Goal: Information Seeking & Learning: Find specific fact

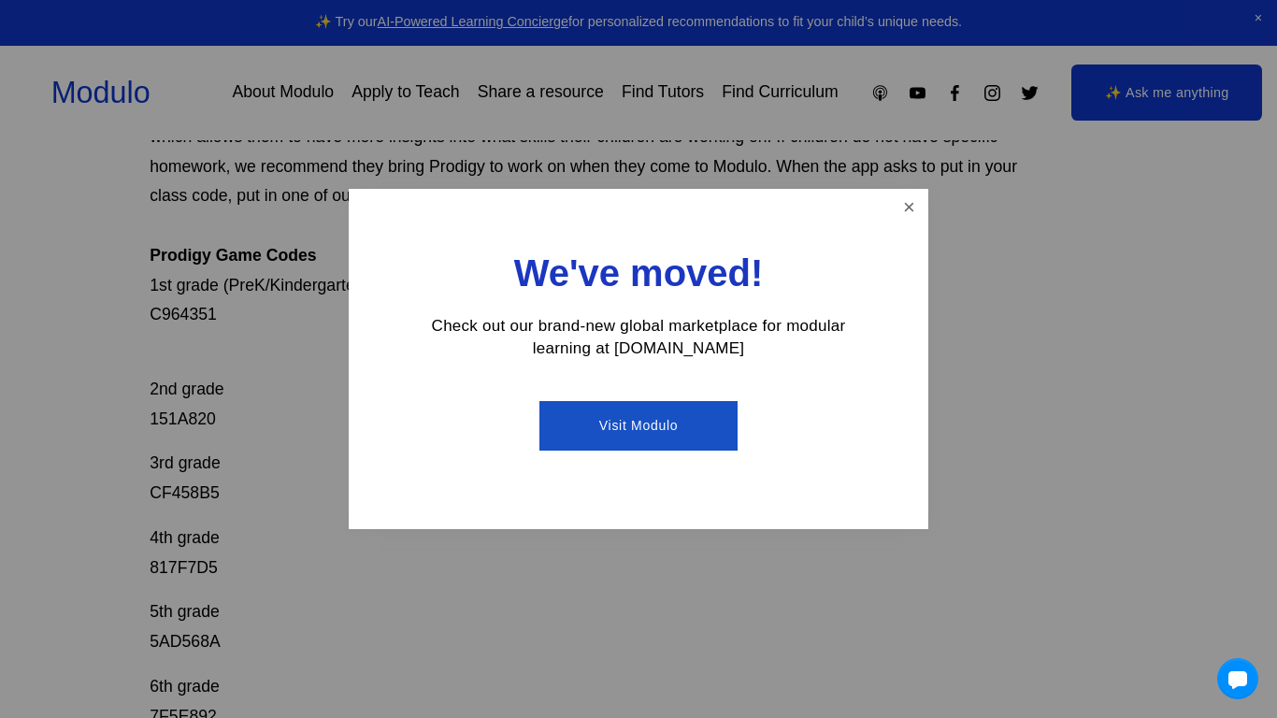
click at [190, 321] on div at bounding box center [638, 359] width 1277 height 718
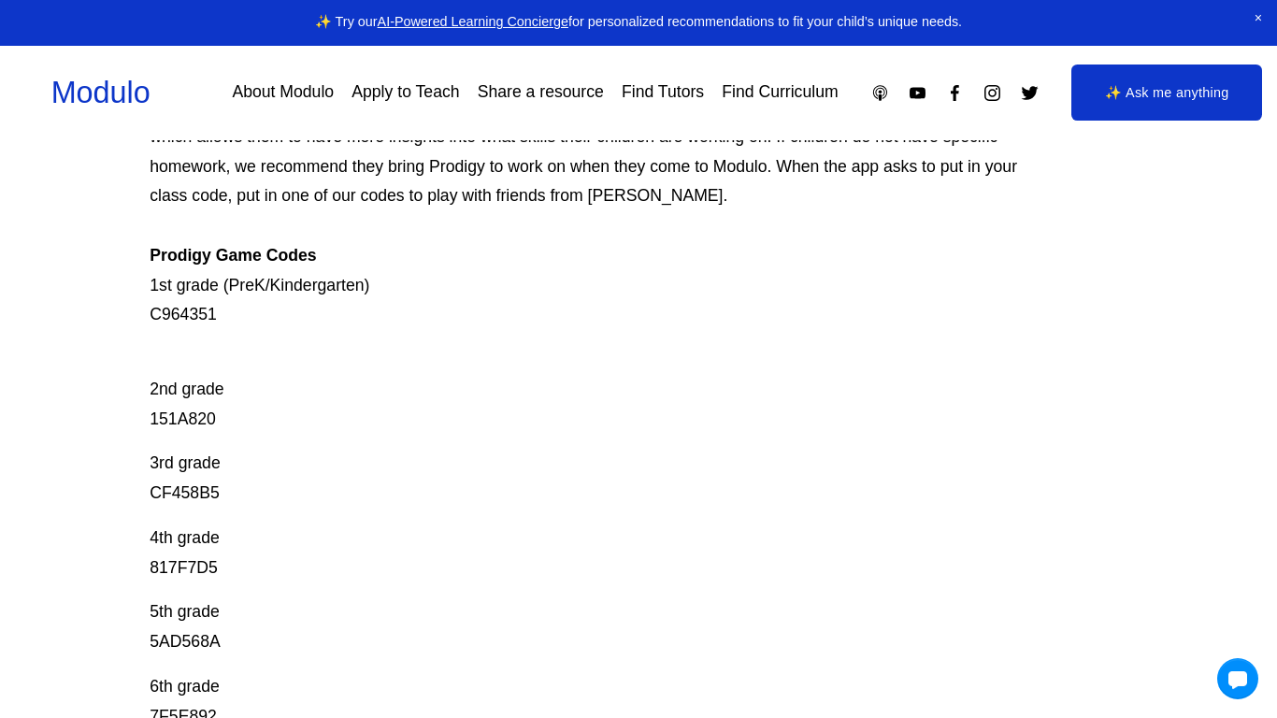
click at [190, 321] on p "Prodigy is our go-to mastery- based tool to give kids lots of fun, engaging mat…" at bounding box center [589, 196] width 879 height 267
click at [197, 414] on p "2nd grade 151A820" at bounding box center [589, 389] width 879 height 89
copy p "151A820"
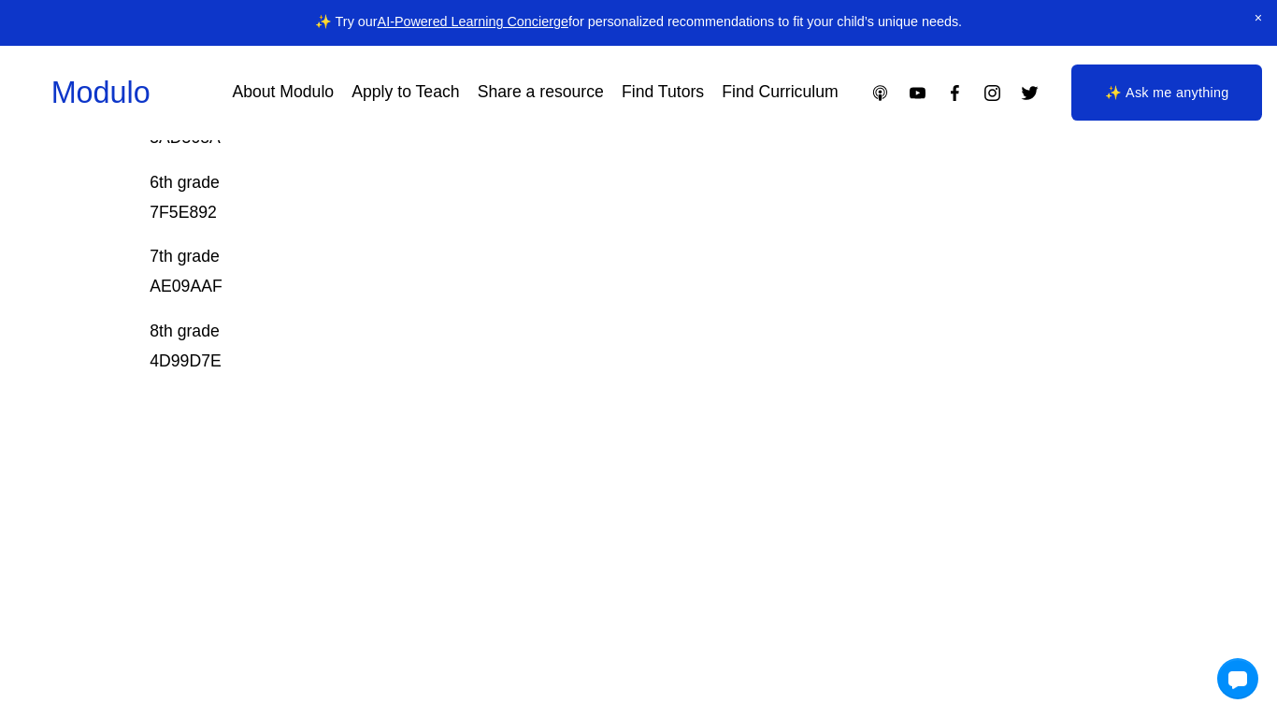
scroll to position [745, 0]
drag, startPoint x: 236, startPoint y: 362, endPoint x: 154, endPoint y: 352, distance: 81.8
click at [154, 352] on p "8th grade 4D99D7E" at bounding box center [589, 349] width 879 height 60
copy p "4D99D7E"
drag, startPoint x: 150, startPoint y: 286, endPoint x: 238, endPoint y: 291, distance: 88.9
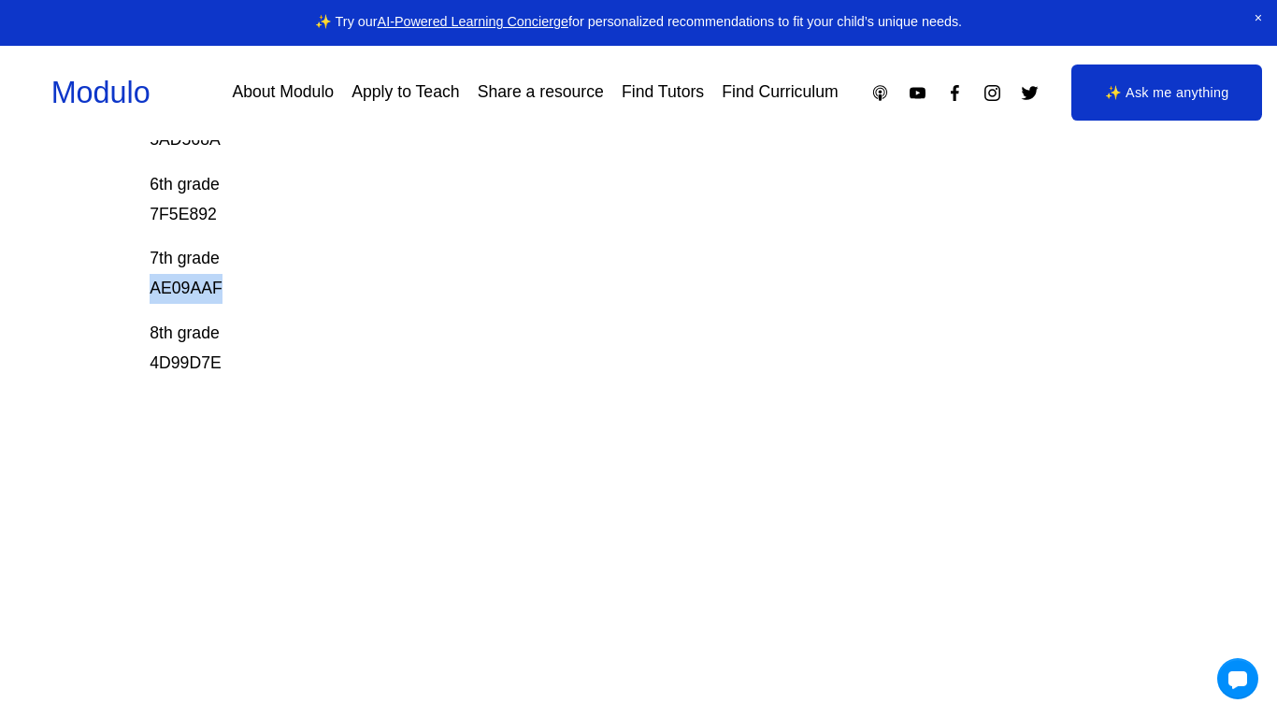
click at [238, 291] on p "7th grade AE09AAF" at bounding box center [589, 274] width 879 height 60
copy p "AE09AAF"
